Goal: Transaction & Acquisition: Purchase product/service

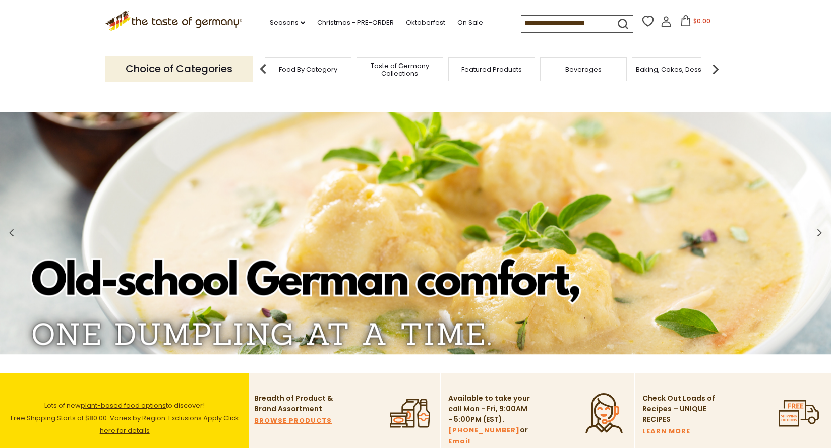
click at [319, 72] on div "Food By Category" at bounding box center [308, 70] width 87 height 24
click at [301, 69] on span "Food By Category" at bounding box center [310, 70] width 59 height 8
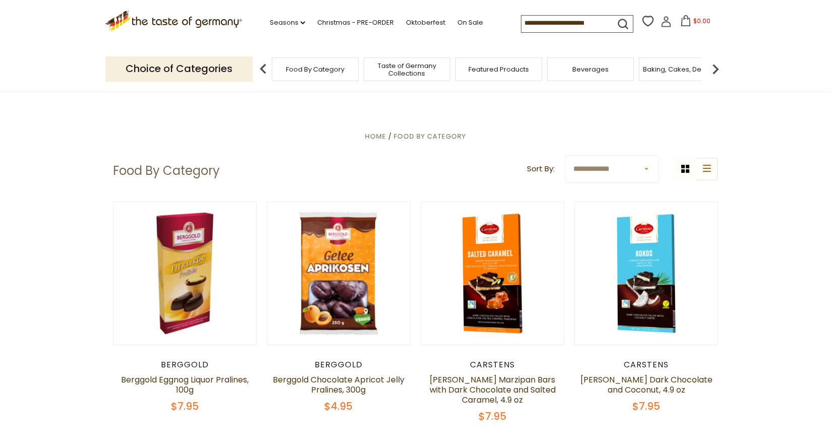
click at [310, 67] on span "Food By Category" at bounding box center [315, 70] width 59 height 8
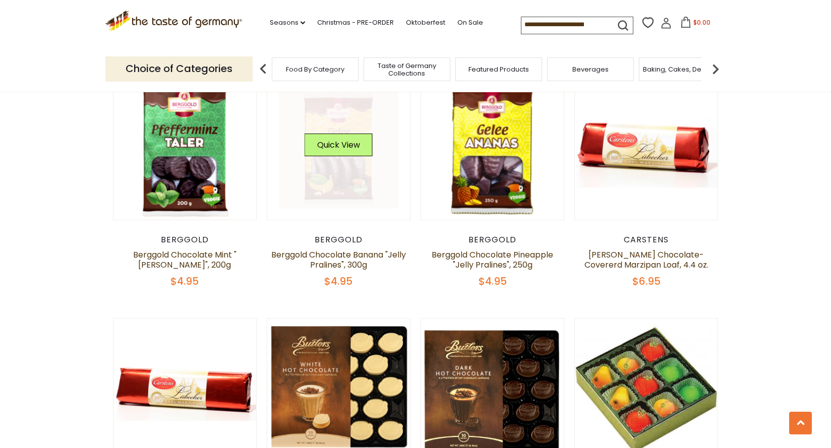
scroll to position [1378, 0]
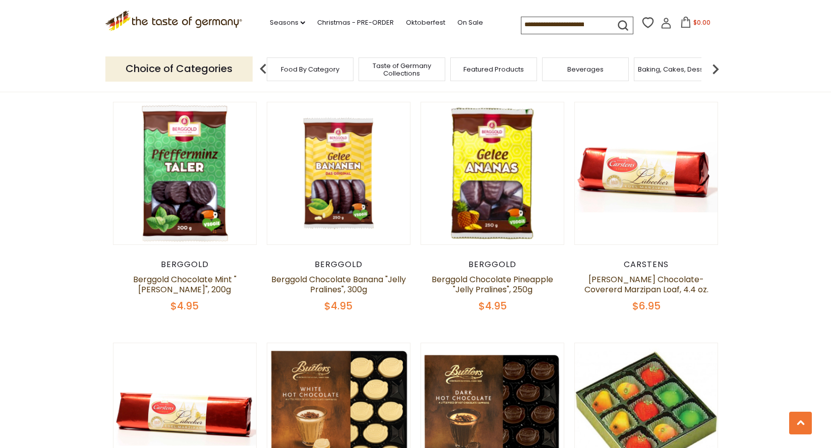
click at [388, 70] on span "Taste of Germany Collections" at bounding box center [402, 69] width 81 height 15
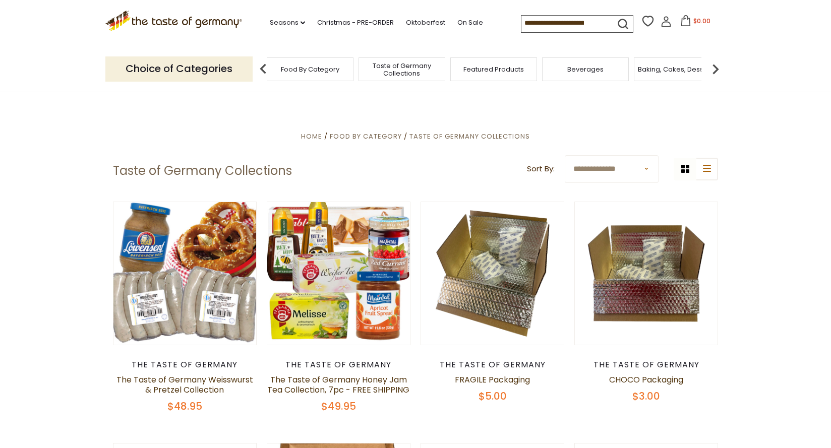
click at [587, 73] on div "Beverages" at bounding box center [585, 70] width 87 height 24
click at [582, 74] on div "Beverages" at bounding box center [585, 70] width 87 height 24
click at [581, 75] on div "Beverages" at bounding box center [585, 70] width 87 height 24
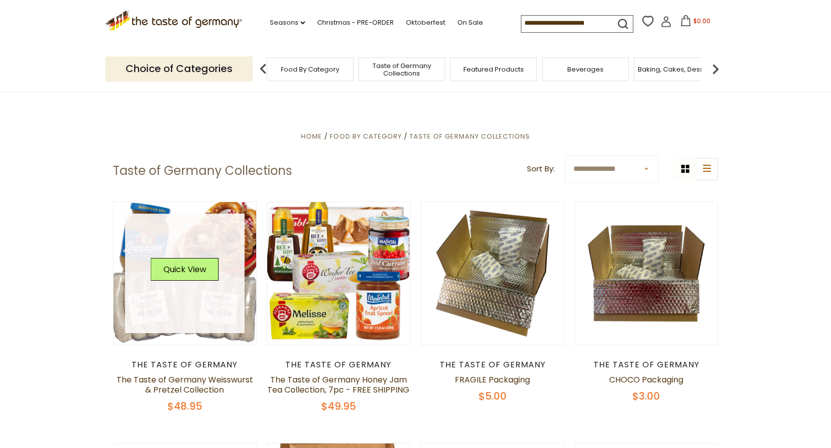
click at [160, 302] on link at bounding box center [185, 274] width 120 height 120
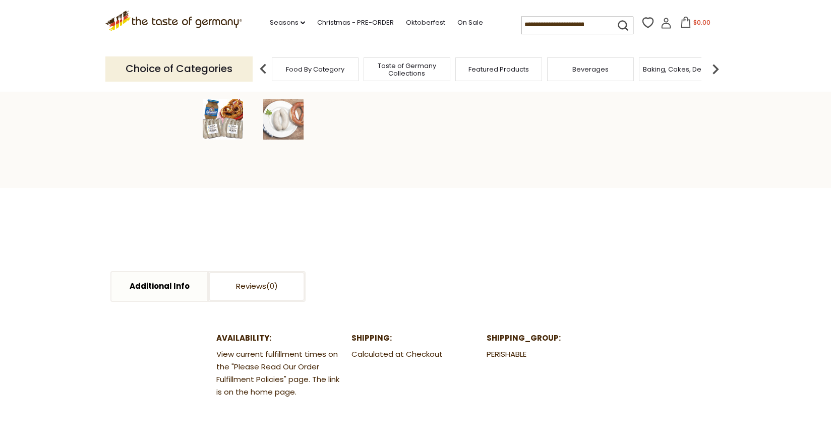
scroll to position [168, 0]
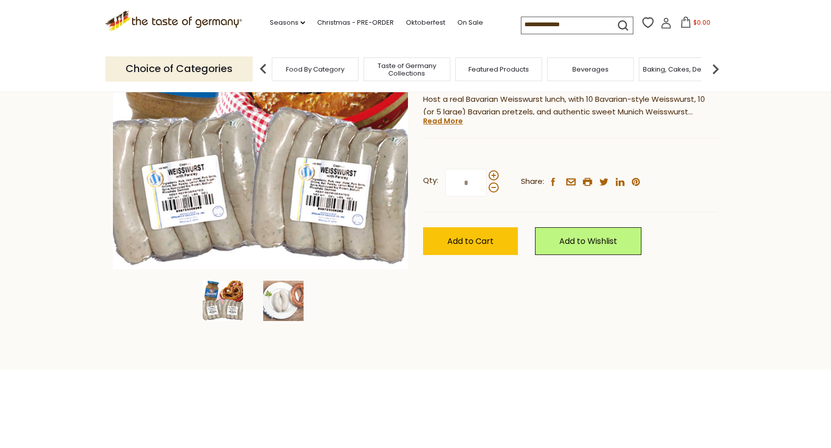
click at [498, 69] on span "Featured Products" at bounding box center [499, 70] width 61 height 8
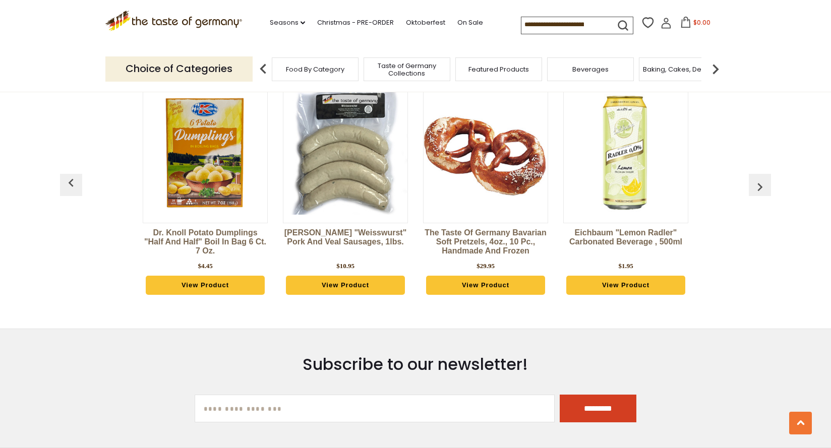
scroll to position [1265, 0]
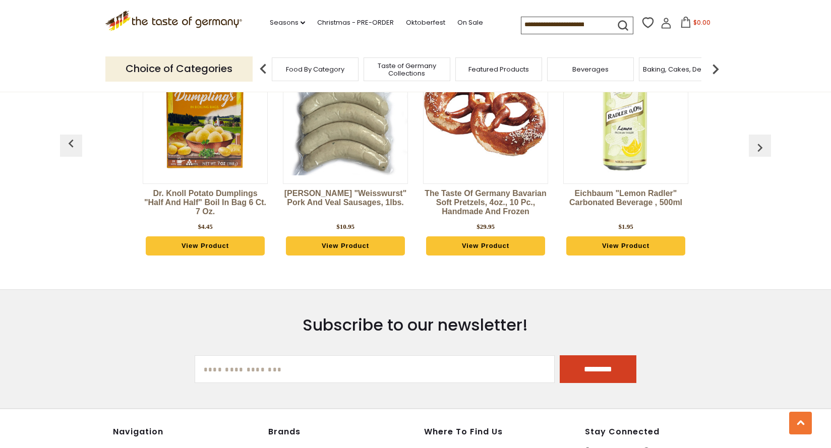
click at [339, 239] on link "View Product" at bounding box center [345, 246] width 119 height 19
